Goal: Find specific page/section: Find specific page/section

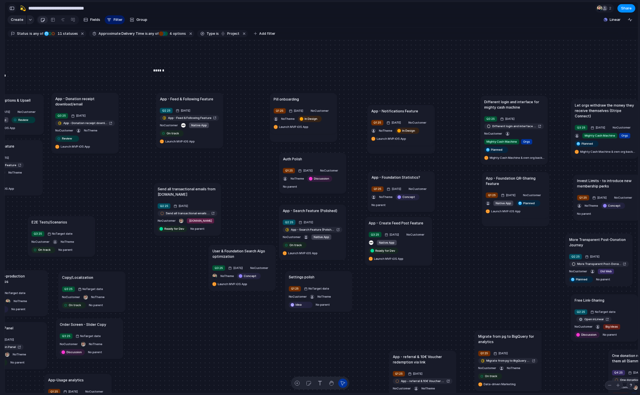
click at [11, 9] on div "button" at bounding box center [11, 8] width 5 height 4
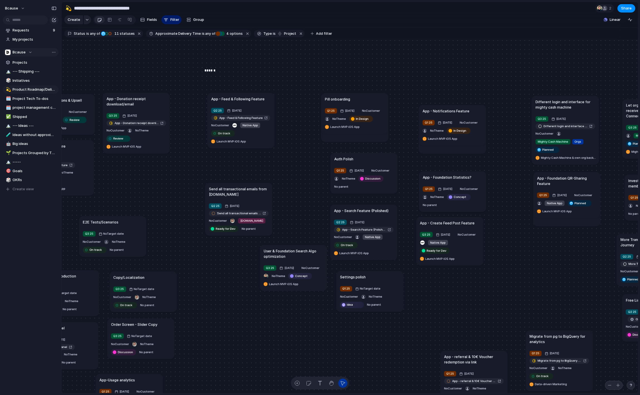
click at [25, 52] on div "Bcause" at bounding box center [18, 53] width 27 height 6
drag, startPoint x: 29, startPoint y: 163, endPoint x: 36, endPoint y: 83, distance: 80.2
click at [36, 83] on ul "Recent 🛠️ Web Agency ⚡ Legal 🛠️ Comms & Marketing Teams Bcause ⚡ Design ⚡ Dev ⚡…" at bounding box center [33, 124] width 57 height 111
click at [36, 83] on span "Web Agency" at bounding box center [28, 82] width 22 height 6
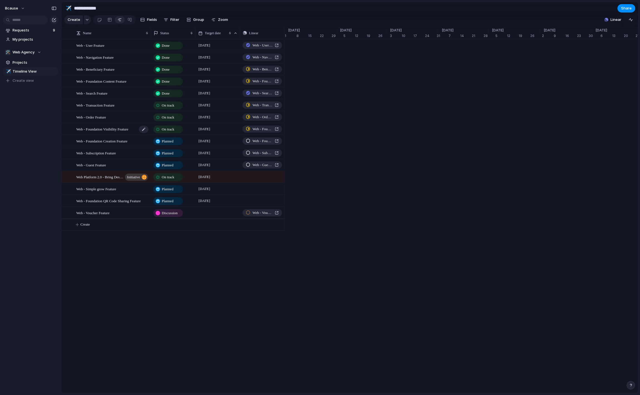
scroll to position [0, 4]
click at [171, 114] on div "On track" at bounding box center [168, 117] width 28 height 7
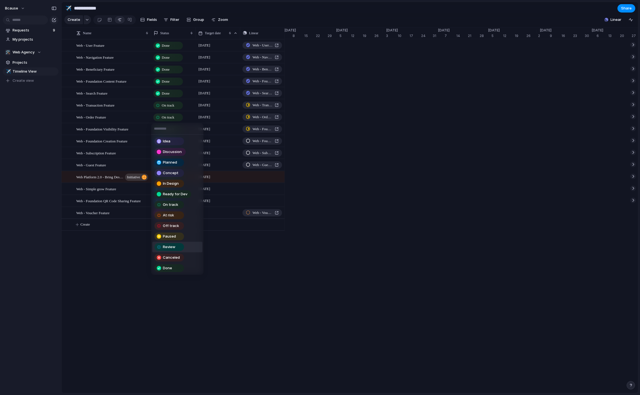
click at [173, 251] on li "Review" at bounding box center [177, 247] width 50 height 11
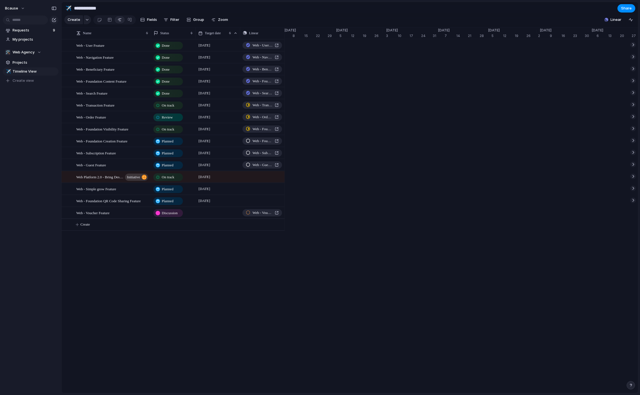
click at [172, 105] on span "On track" at bounding box center [168, 106] width 13 height 6
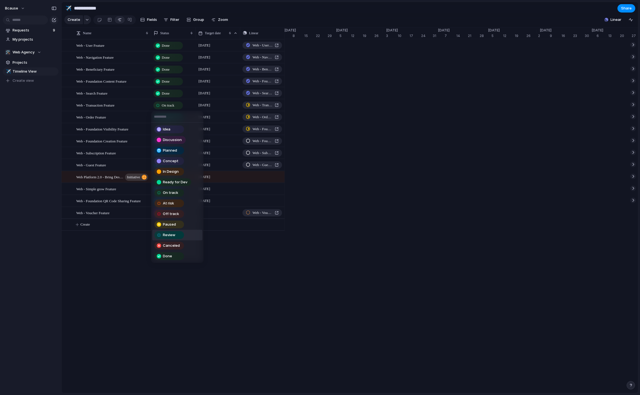
click at [175, 234] on span "Review" at bounding box center [169, 236] width 13 height 6
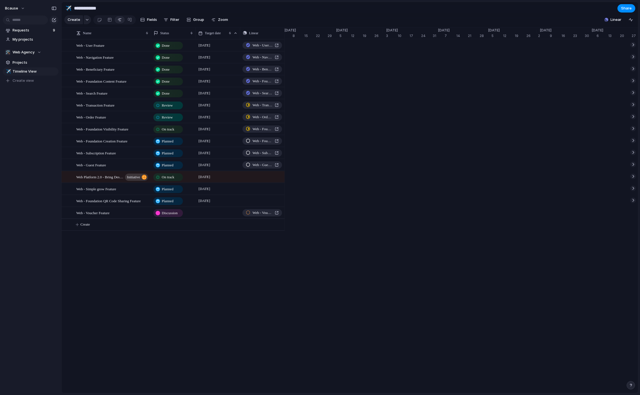
click at [171, 192] on div "Planned" at bounding box center [168, 189] width 28 height 7
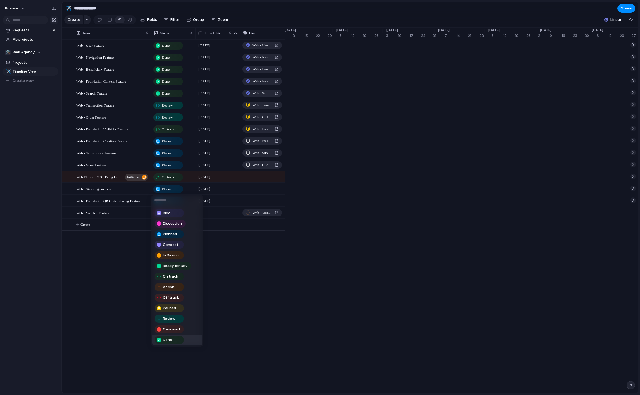
click at [172, 341] on span "Done" at bounding box center [167, 340] width 9 height 6
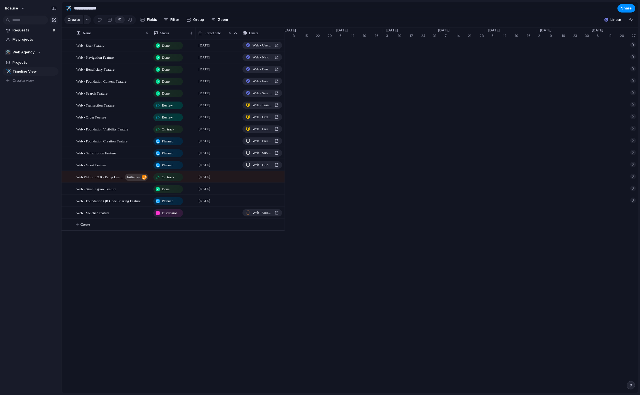
click at [176, 216] on span "Discussion" at bounding box center [170, 214] width 16 height 6
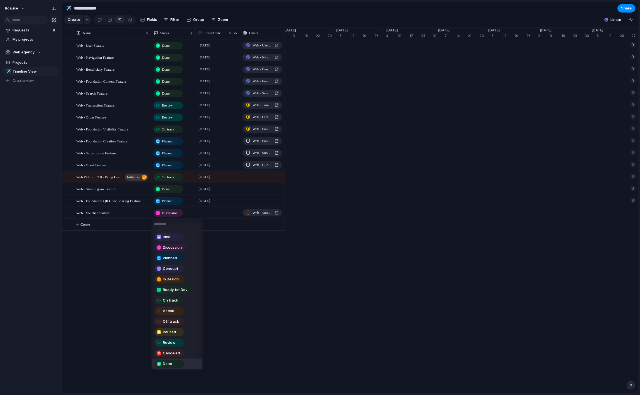
click at [175, 364] on div "Done" at bounding box center [169, 364] width 28 height 7
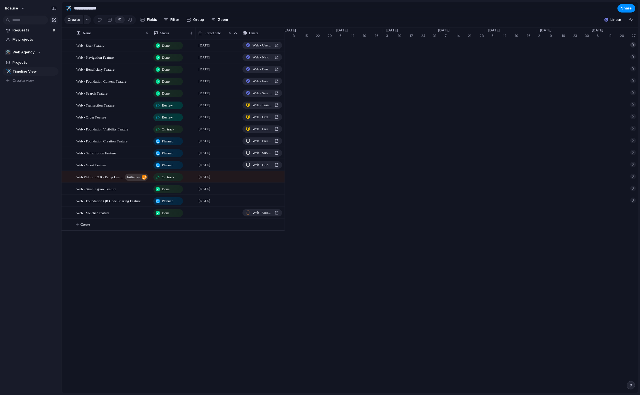
click at [634, 47] on div at bounding box center [633, 45] width 6 height 6
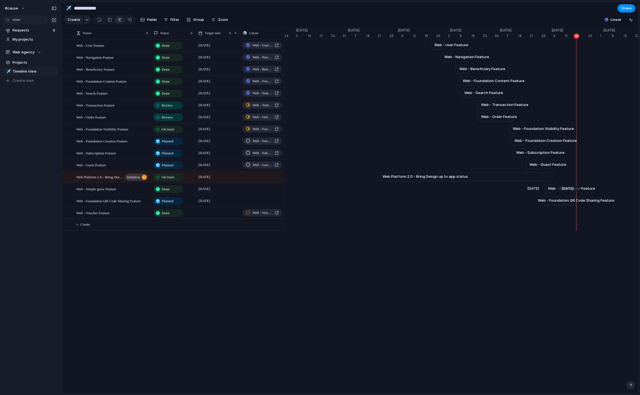
scroll to position [0, 1593]
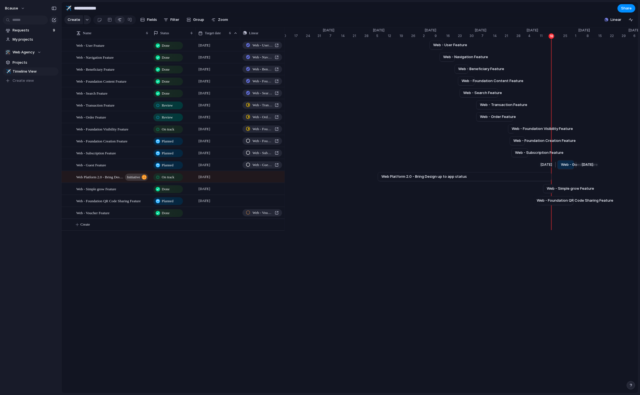
drag, startPoint x: 533, startPoint y: 164, endPoint x: 565, endPoint y: 165, distance: 32.3
click at [565, 165] on span "Web - Guest Feature" at bounding box center [579, 165] width 37 height 6
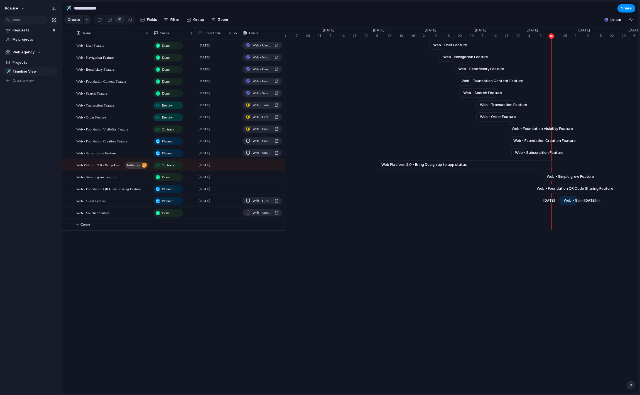
drag, startPoint x: 564, startPoint y: 200, endPoint x: 567, endPoint y: 200, distance: 3.3
click at [567, 200] on span "Web - Guest Feature" at bounding box center [582, 201] width 37 height 6
drag, startPoint x: 515, startPoint y: 141, endPoint x: 567, endPoint y: 145, distance: 51.9
click at [567, 145] on link "Web - Foundation Creation Feature" at bounding box center [570, 141] width 8 height 8
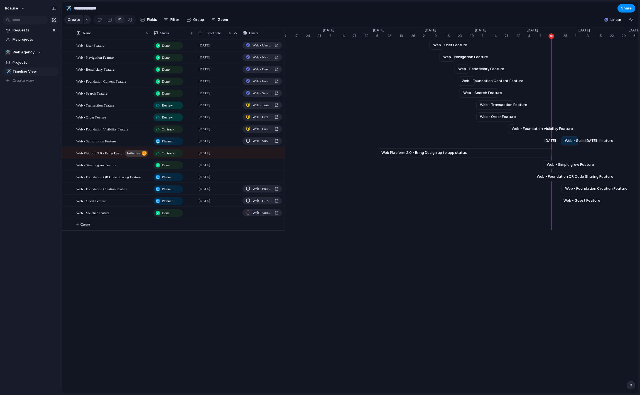
drag, startPoint x: 524, startPoint y: 141, endPoint x: 573, endPoint y: 146, distance: 49.8
click at [573, 146] on div "[DATE] Web - Subscription Feature [DATE]" at bounding box center [549, 141] width 3714 height 12
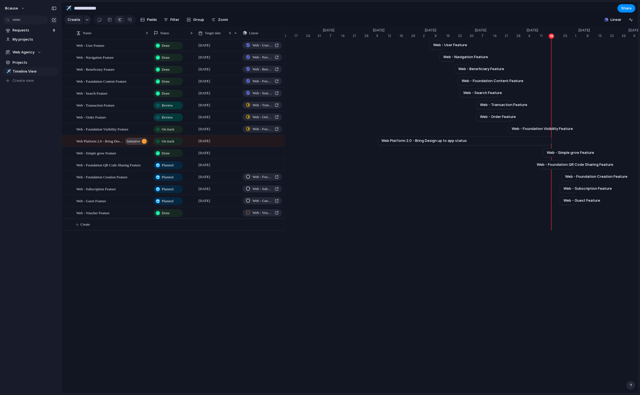
click at [552, 222] on div at bounding box center [549, 225] width 3714 height 12
click at [554, 221] on div at bounding box center [549, 225] width 3714 height 12
drag, startPoint x: 587, startPoint y: 212, endPoint x: 554, endPoint y: 214, distance: 33.5
click at [554, 214] on div at bounding box center [556, 212] width 7 height 9
drag, startPoint x: 551, startPoint y: 165, endPoint x: 546, endPoint y: 163, distance: 5.1
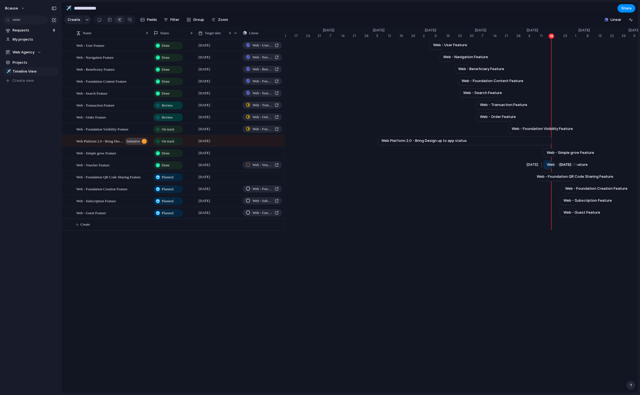
click at [546, 163] on div "Web - Voucher Feature" at bounding box center [548, 165] width 8 height 8
click at [550, 166] on div at bounding box center [553, 164] width 7 height 9
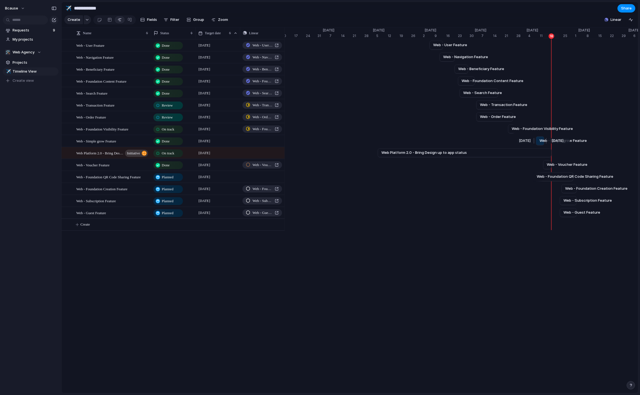
drag, startPoint x: 547, startPoint y: 140, endPoint x: 535, endPoint y: 140, distance: 12.0
click at [536, 140] on div "Web - Simple grow Feature" at bounding box center [540, 141] width 8 height 8
drag, startPoint x: 548, startPoint y: 166, endPoint x: 537, endPoint y: 167, distance: 11.7
click at [537, 167] on span "Web - Voucher Feature" at bounding box center [556, 165] width 41 height 6
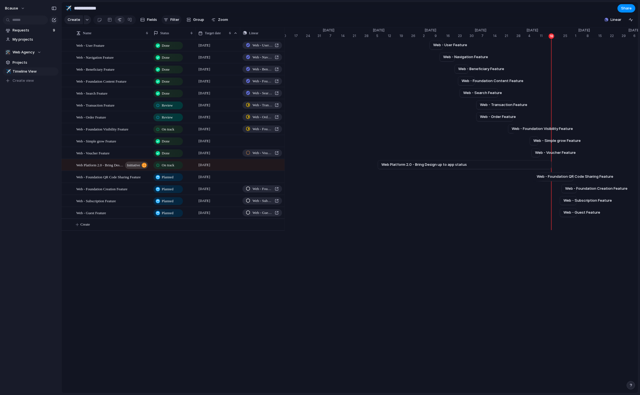
click at [167, 21] on button "Filter" at bounding box center [172, 19] width 20 height 9
click at [194, 34] on input "****" at bounding box center [201, 28] width 68 height 11
type input "****"
click at [190, 42] on li "Type" at bounding box center [201, 40] width 66 height 9
click at [191, 101] on span "Project" at bounding box center [191, 103] width 13 height 6
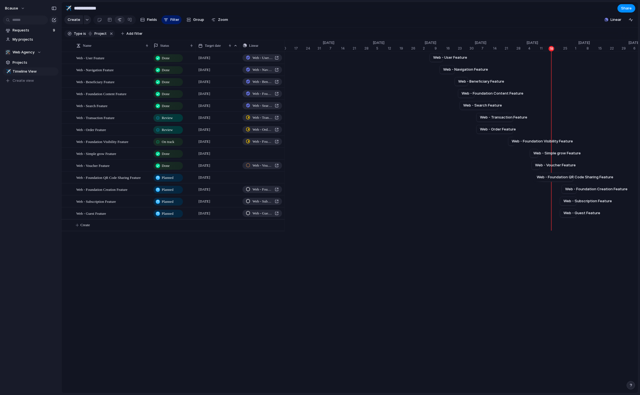
click at [246, 255] on div "Initiative Launch Goal Objective Key result Workstream Program Project Request" at bounding box center [320, 197] width 640 height 395
click at [170, 143] on span "On track" at bounding box center [168, 142] width 13 height 6
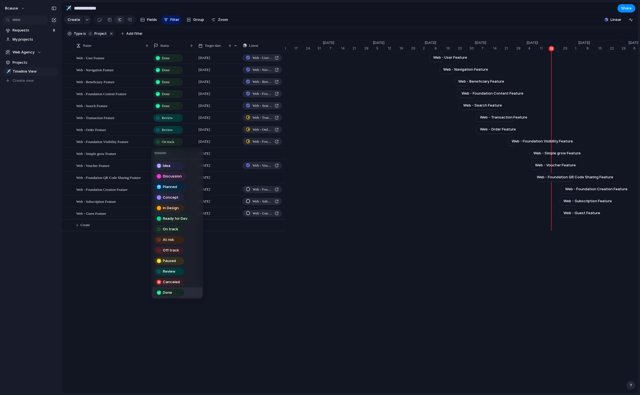
click at [177, 291] on div "Done" at bounding box center [169, 293] width 28 height 7
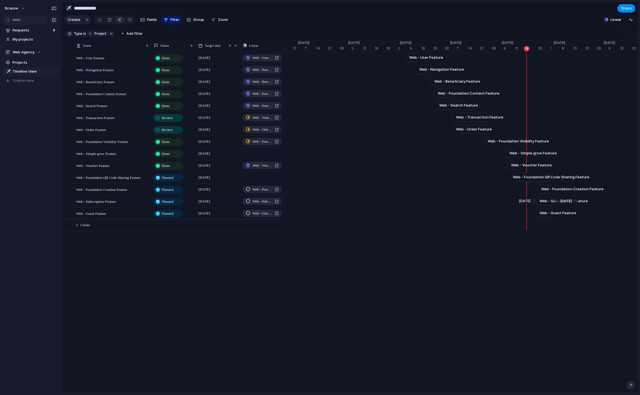
scroll to position [0, 1618]
drag, startPoint x: 549, startPoint y: 177, endPoint x: 557, endPoint y: 178, distance: 7.8
click at [552, 178] on div at bounding box center [549, 177] width 7 height 9
drag, startPoint x: 507, startPoint y: 212, endPoint x: 546, endPoint y: 217, distance: 40.1
click at [546, 217] on div at bounding box center [545, 213] width 7 height 9
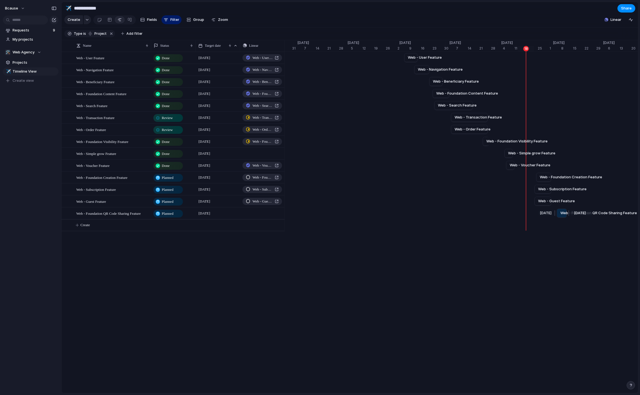
drag, startPoint x: 550, startPoint y: 214, endPoint x: 561, endPoint y: 214, distance: 11.7
click at [561, 214] on span "Web - Foundation QR Code Sharing Feature" at bounding box center [599, 214] width 77 height 6
